Goal: Information Seeking & Learning: Learn about a topic

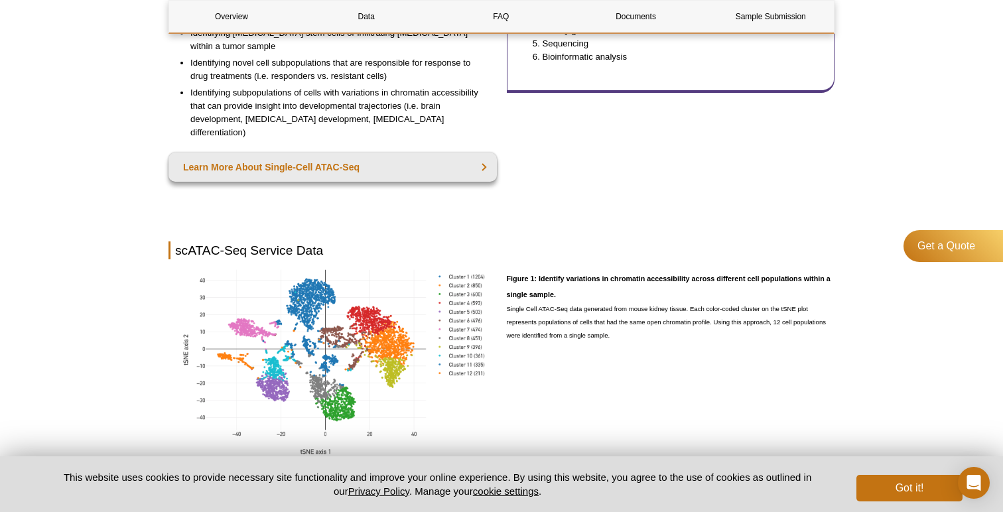
scroll to position [235, 0]
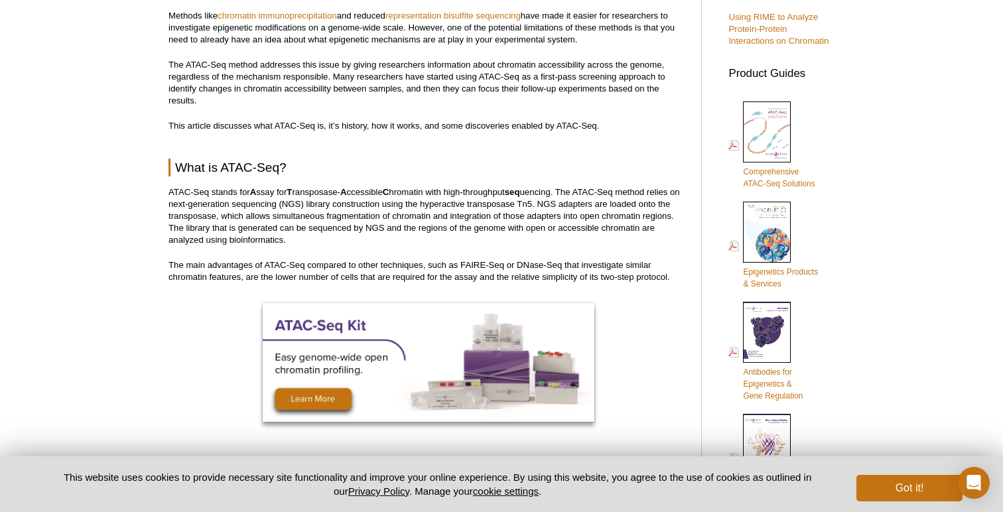
scroll to position [531, 0]
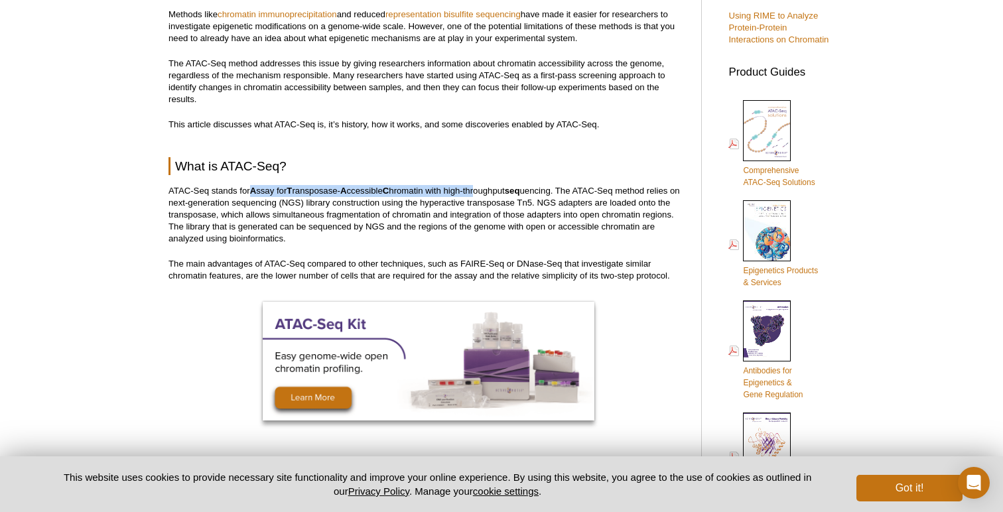
drag, startPoint x: 253, startPoint y: 191, endPoint x: 482, endPoint y: 187, distance: 229.6
click at [482, 187] on p "ATAC-Seq stands for A ssay for T ransposase- A ccessible C hromatin with high-t…" at bounding box center [427, 215] width 519 height 60
click at [537, 208] on p "ATAC-Seq stands for A ssay for T ransposase- A ccessible C hromatin with high-t…" at bounding box center [427, 215] width 519 height 60
drag, startPoint x: 561, startPoint y: 190, endPoint x: 255, endPoint y: 186, distance: 305.8
click at [255, 186] on p "ATAC-Seq stands for A ssay for T ransposase- A ccessible C hromatin with high-t…" at bounding box center [427, 215] width 519 height 60
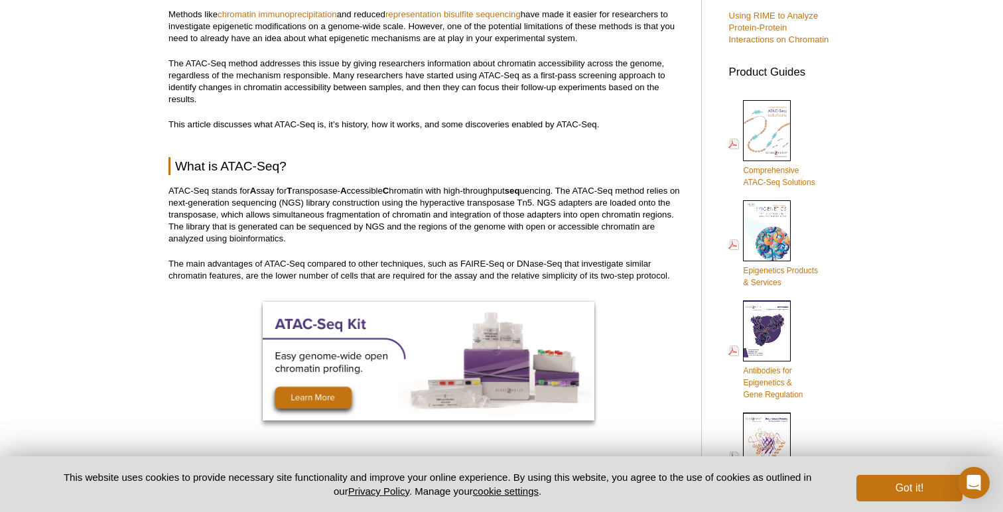
click at [295, 159] on h2 "What is ATAC-Seq?" at bounding box center [427, 166] width 519 height 18
drag, startPoint x: 253, startPoint y: 191, endPoint x: 523, endPoint y: 191, distance: 270.7
click at [523, 191] on p "ATAC-Seq stands for A ssay for T ransposase- A ccessible C hromatin with high-t…" at bounding box center [427, 215] width 519 height 60
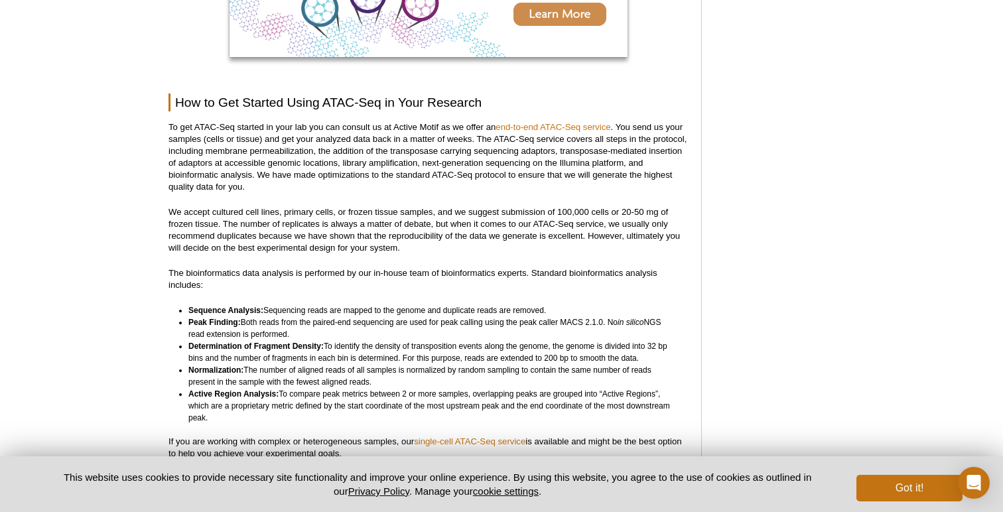
scroll to position [3438, 0]
